Goal: Check status: Check status

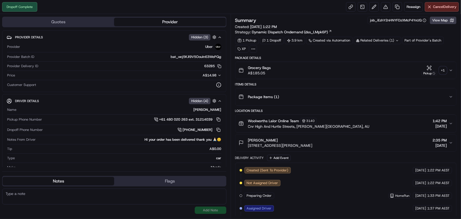
click at [445, 69] on div "+ 1" at bounding box center [442, 70] width 7 height 7
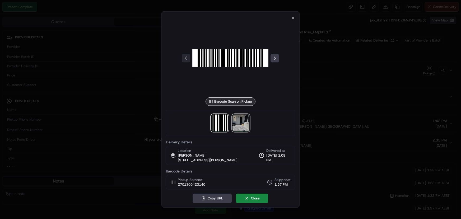
click at [233, 122] on img at bounding box center [241, 122] width 17 height 17
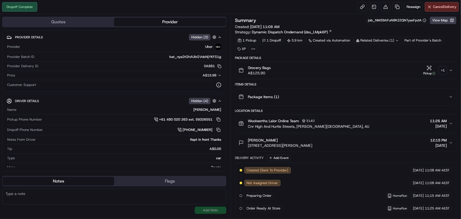
click at [445, 70] on div "+ 1" at bounding box center [442, 70] width 7 height 7
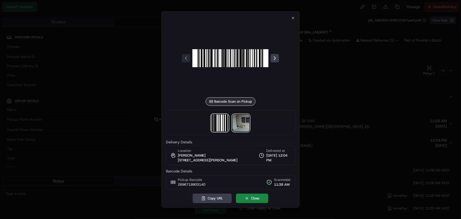
click at [242, 120] on img at bounding box center [241, 122] width 17 height 17
